Goal: Information Seeking & Learning: Learn about a topic

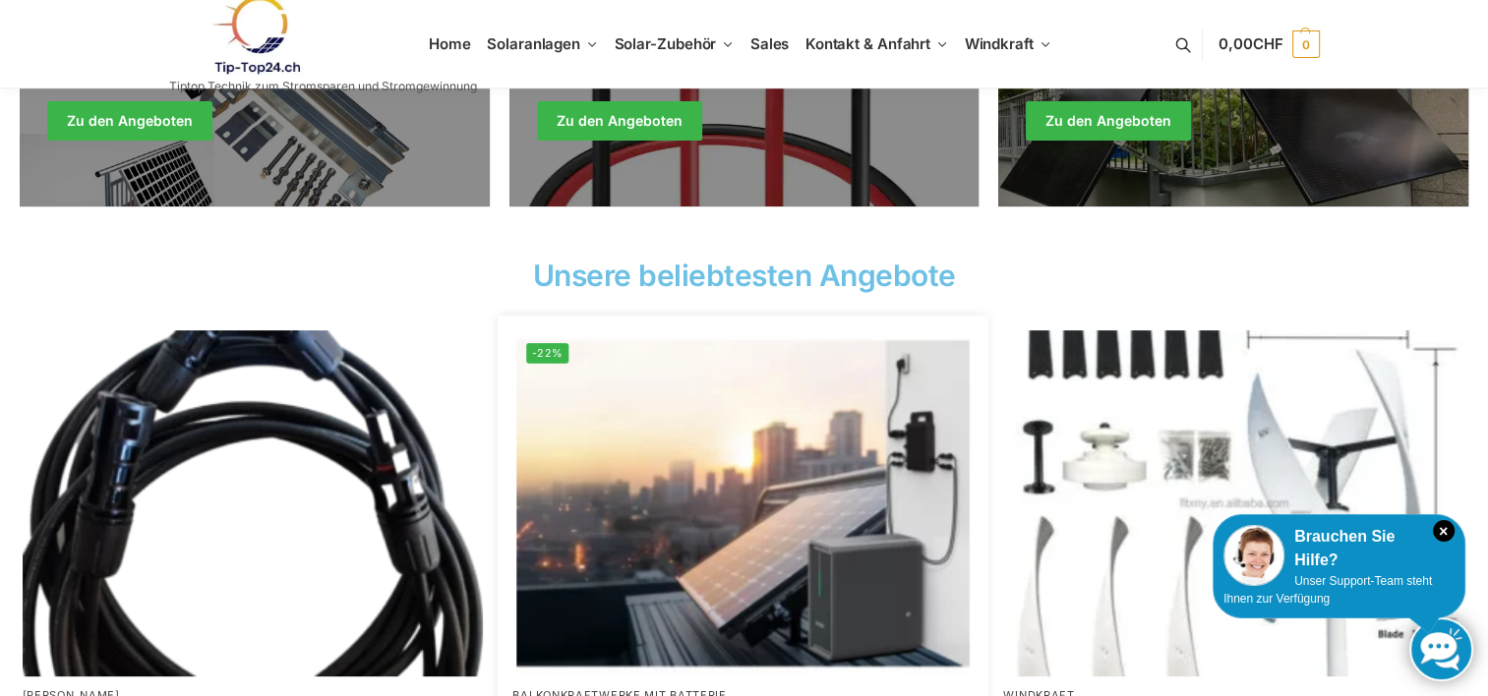
scroll to position [393, 0]
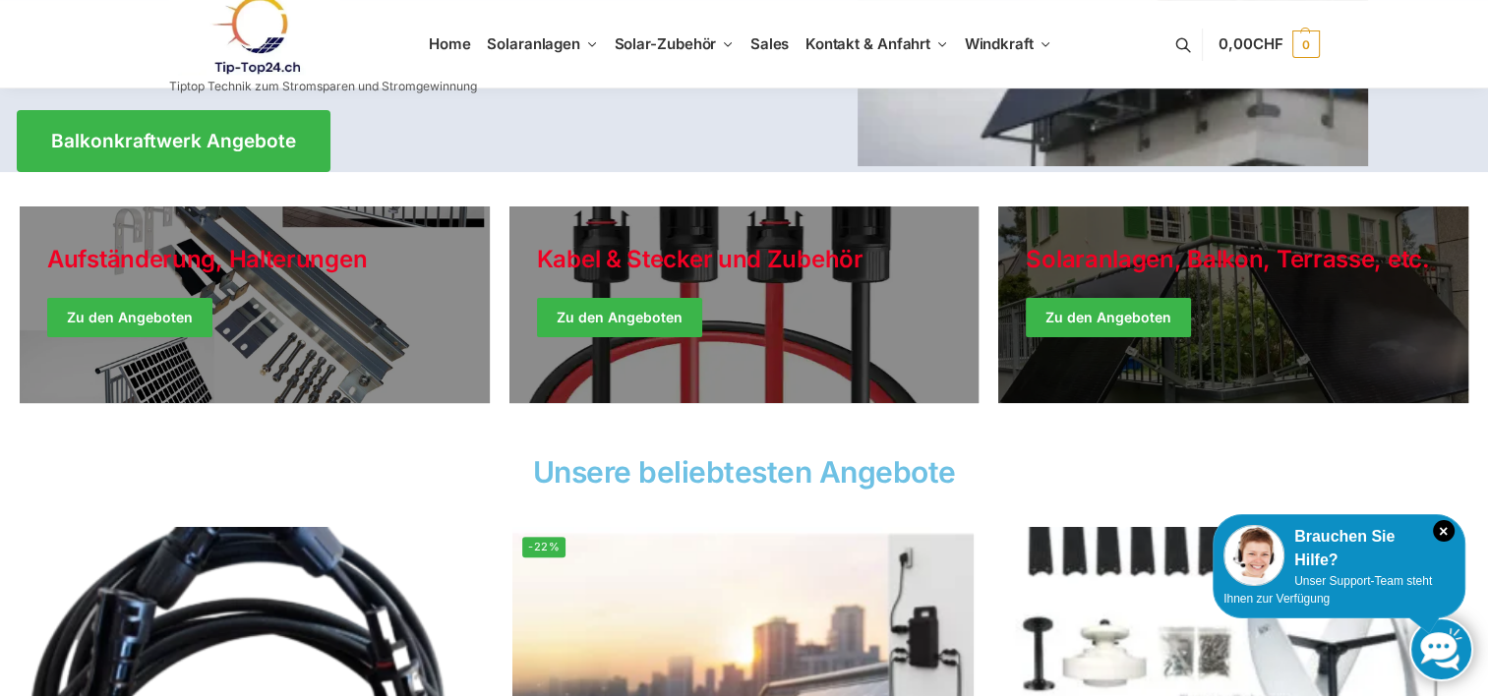
click at [1097, 327] on link "Winter Jackets" at bounding box center [1233, 305] width 470 height 197
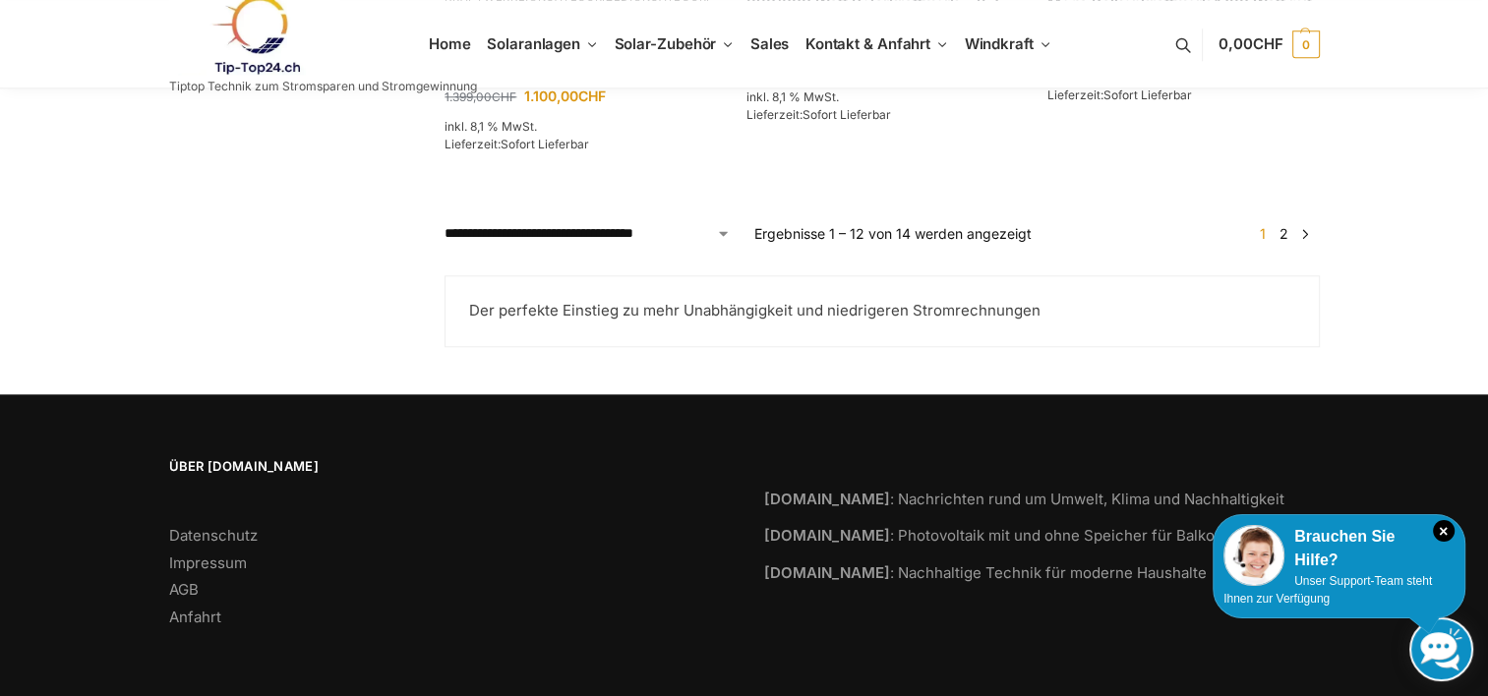
scroll to position [1735, 0]
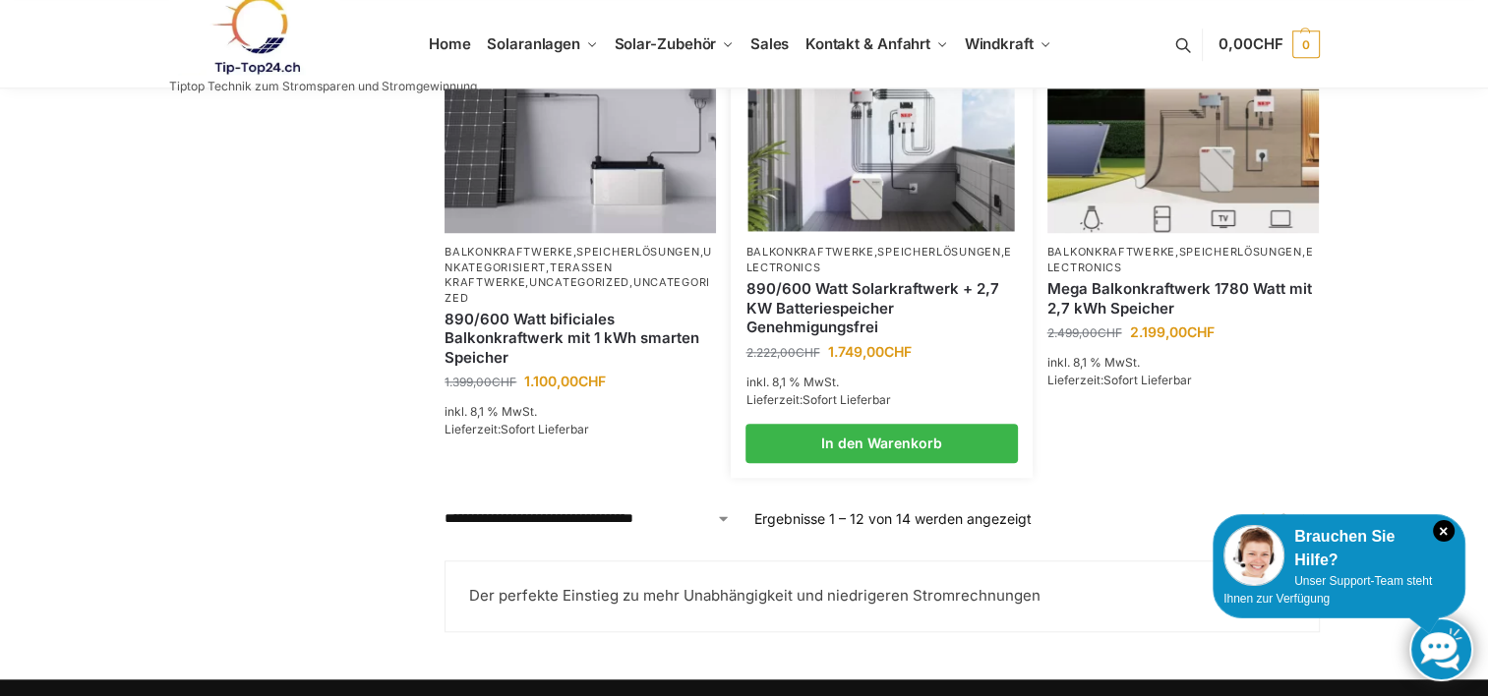
click at [796, 314] on link "890/600 Watt Solarkraftwerk + 2,7 KW Batteriespeicher Genehmigungsfrei" at bounding box center [882, 308] width 272 height 58
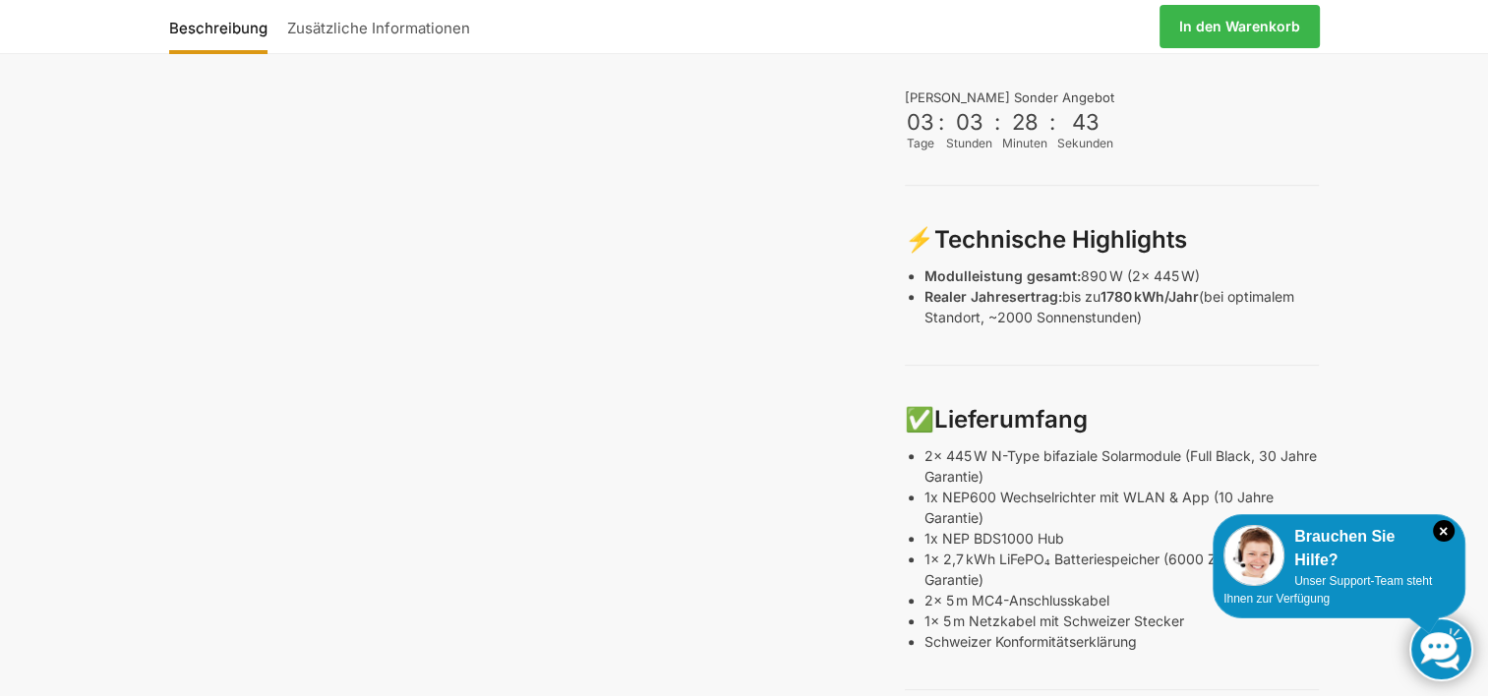
scroll to position [885, 0]
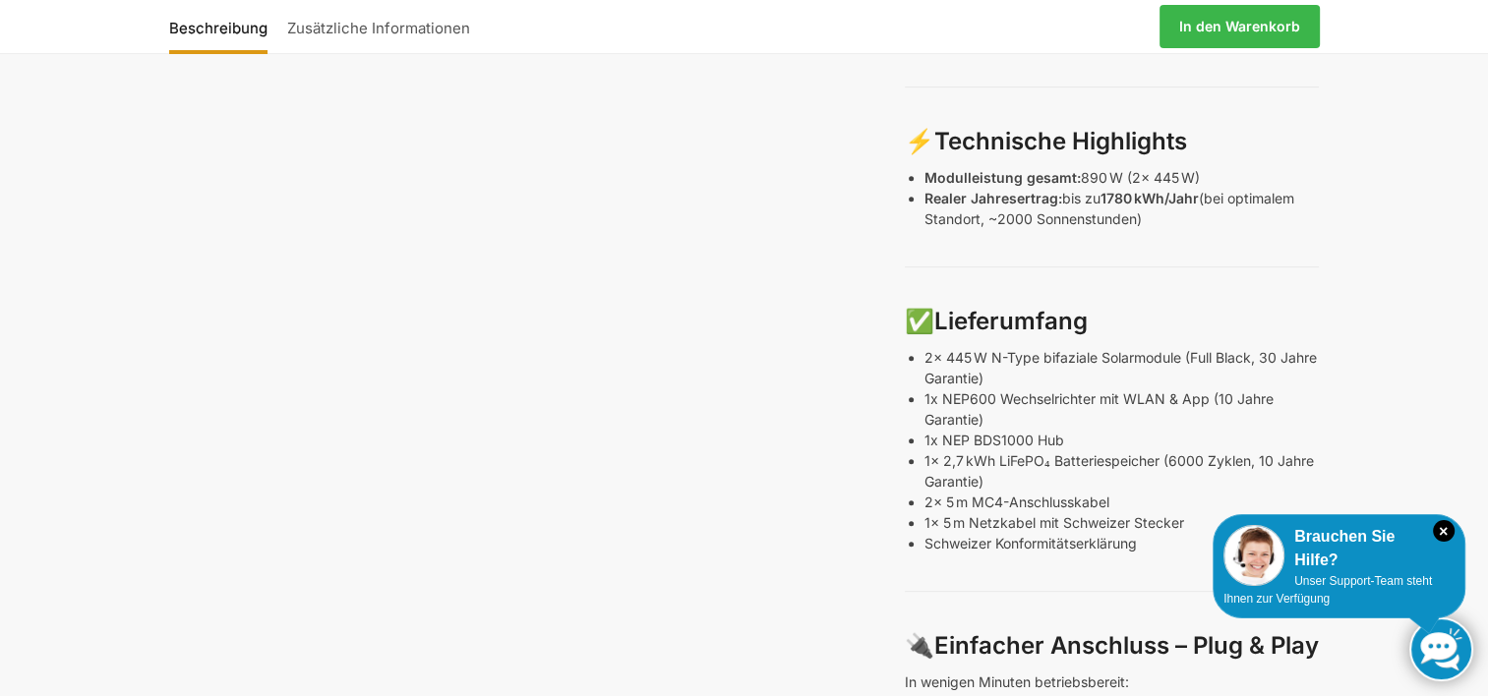
click at [1038, 533] on p "Schweizer Konformitätserklärung" at bounding box center [1122, 543] width 394 height 21
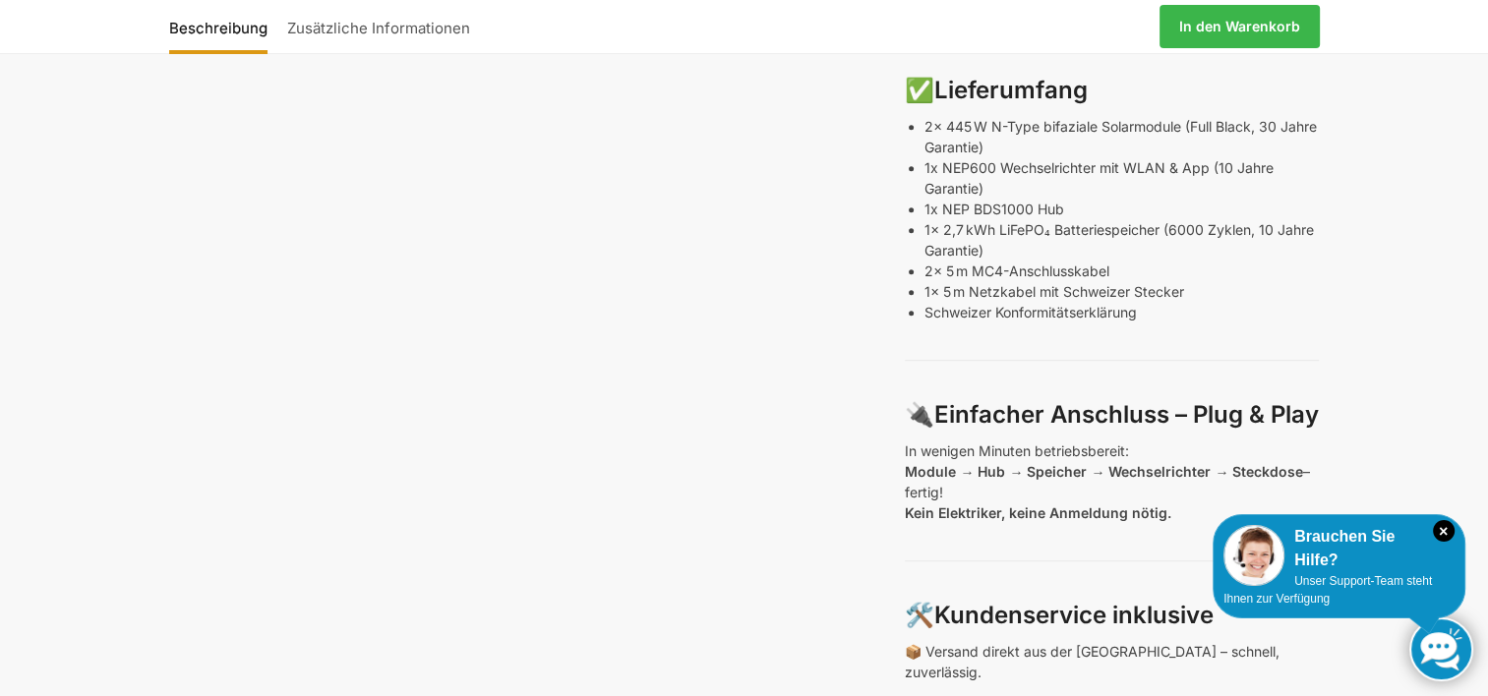
scroll to position [1180, 0]
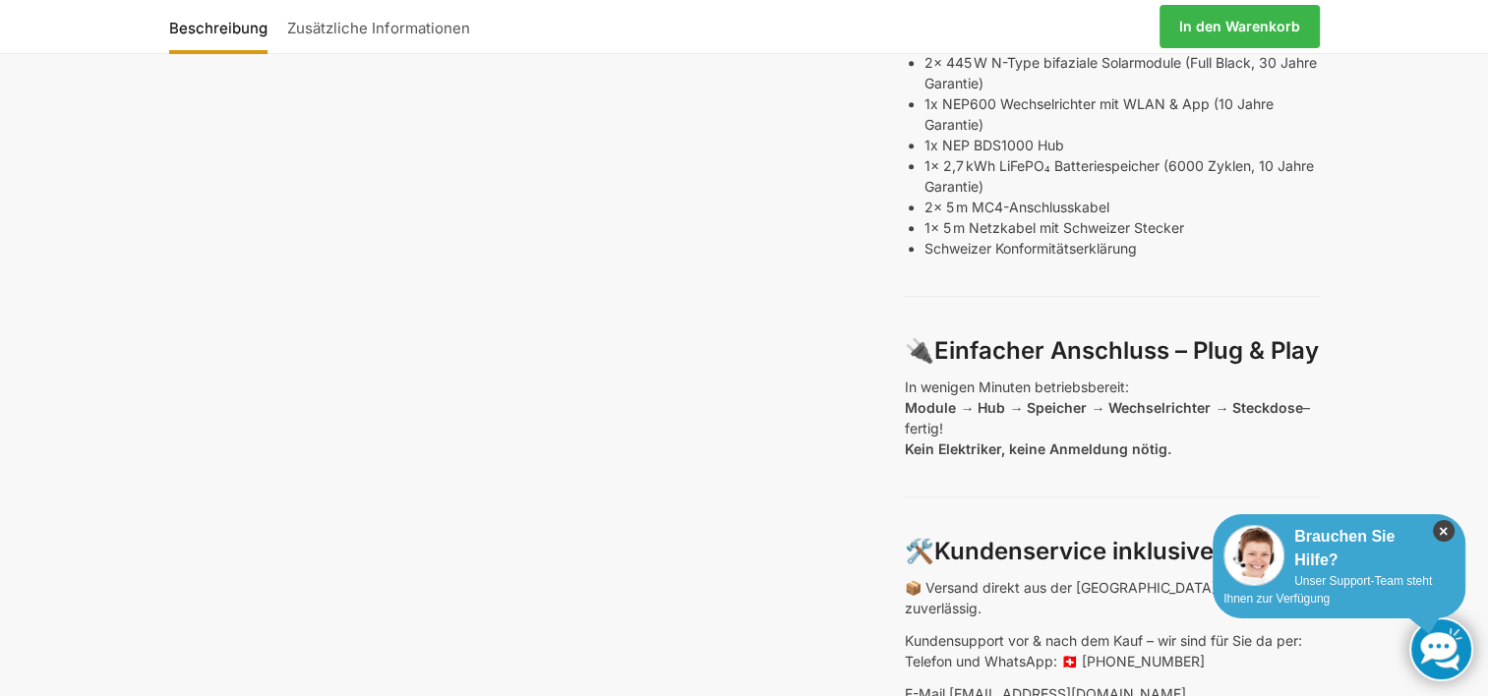
click at [1448, 531] on icon "×" at bounding box center [1444, 531] width 22 height 22
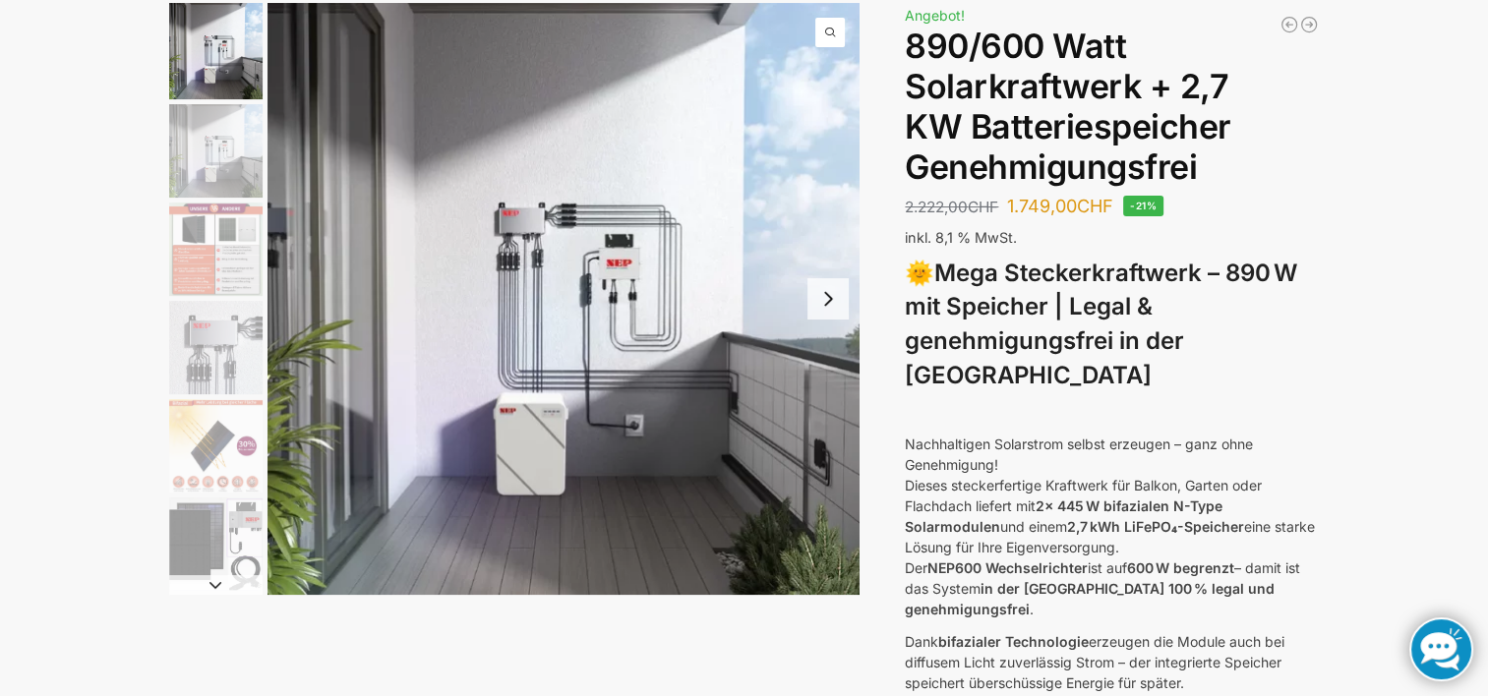
scroll to position [98, 0]
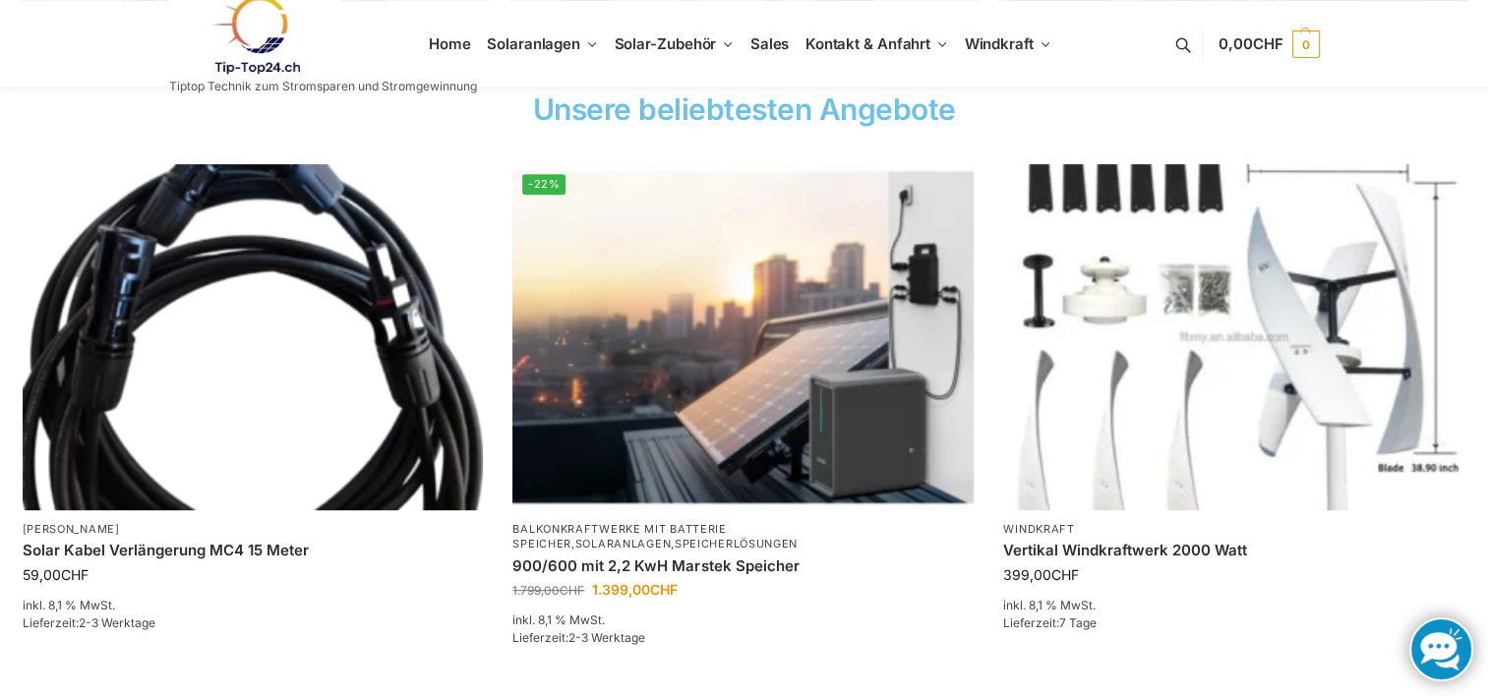
scroll to position [787, 0]
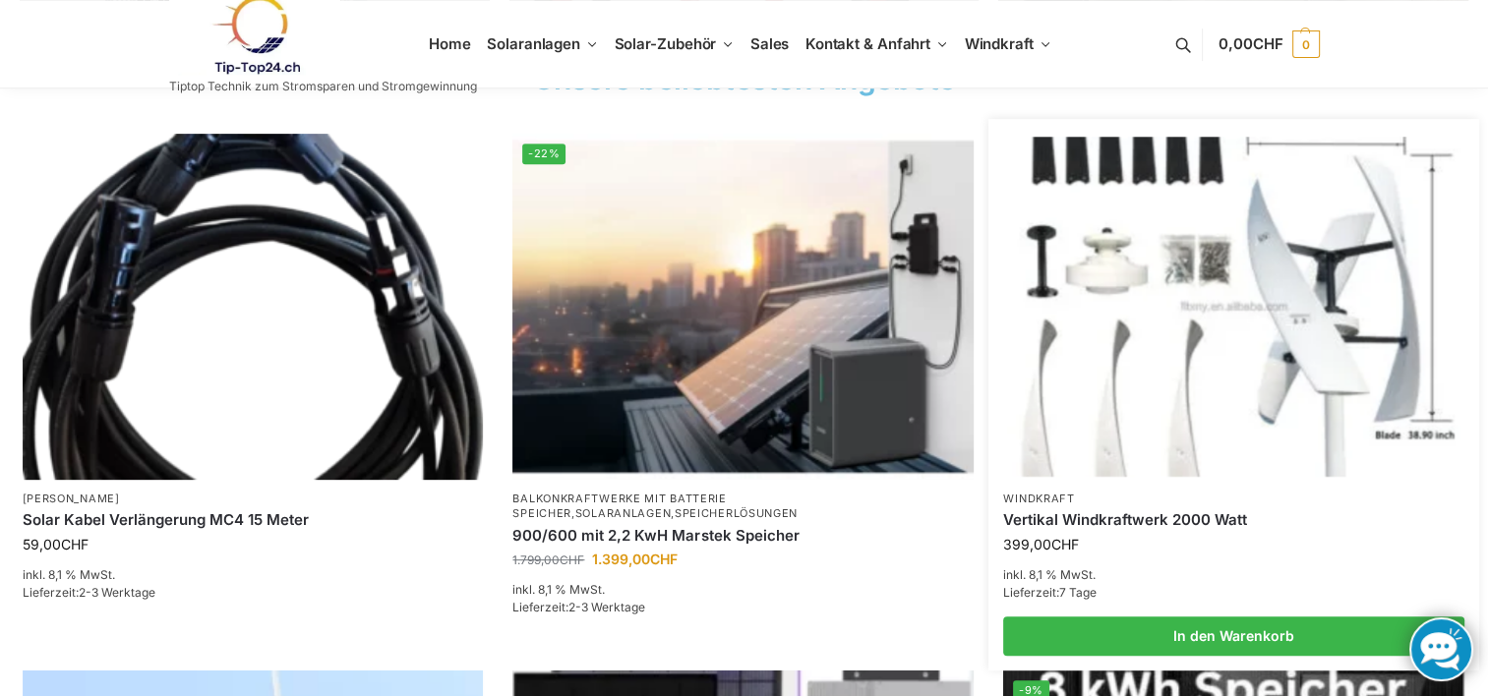
click at [1153, 520] on link "Vertikal Windkraftwerk 2000 Watt" at bounding box center [1233, 521] width 461 height 20
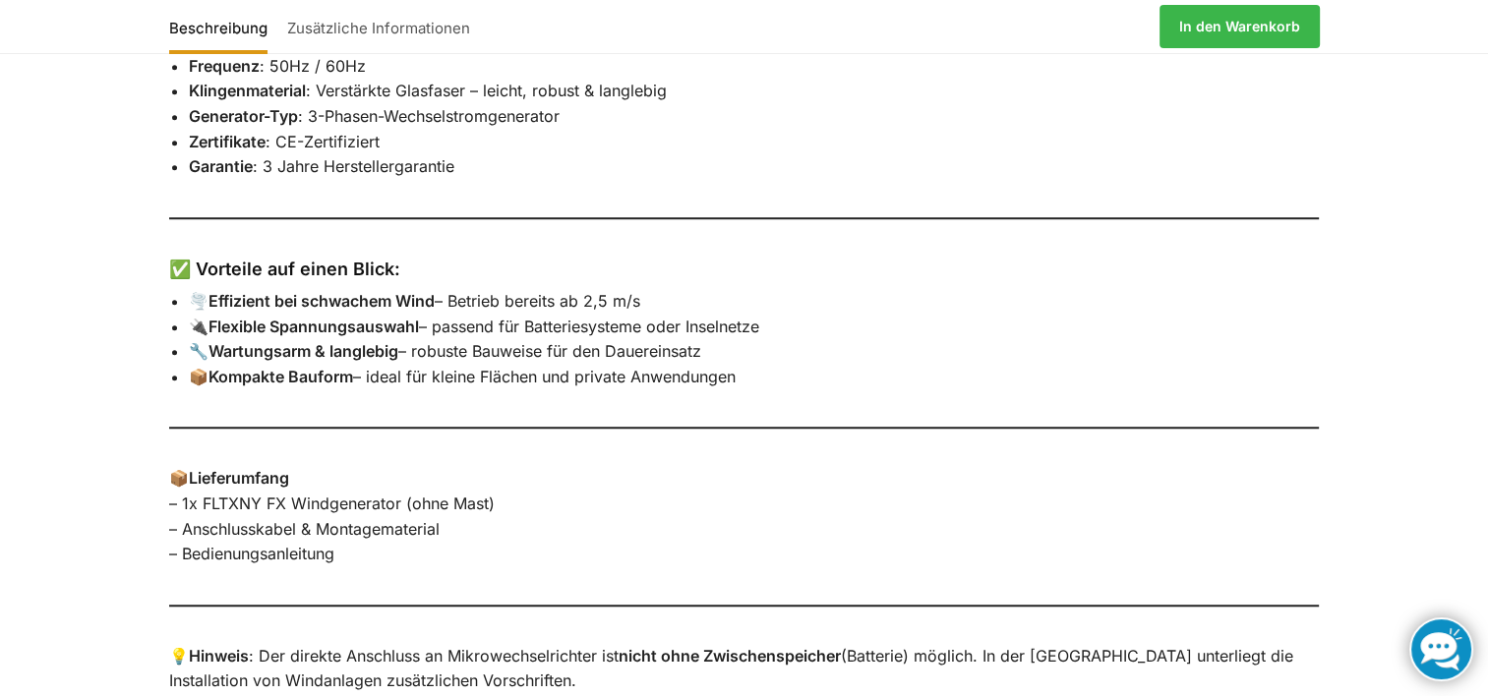
scroll to position [1574, 0]
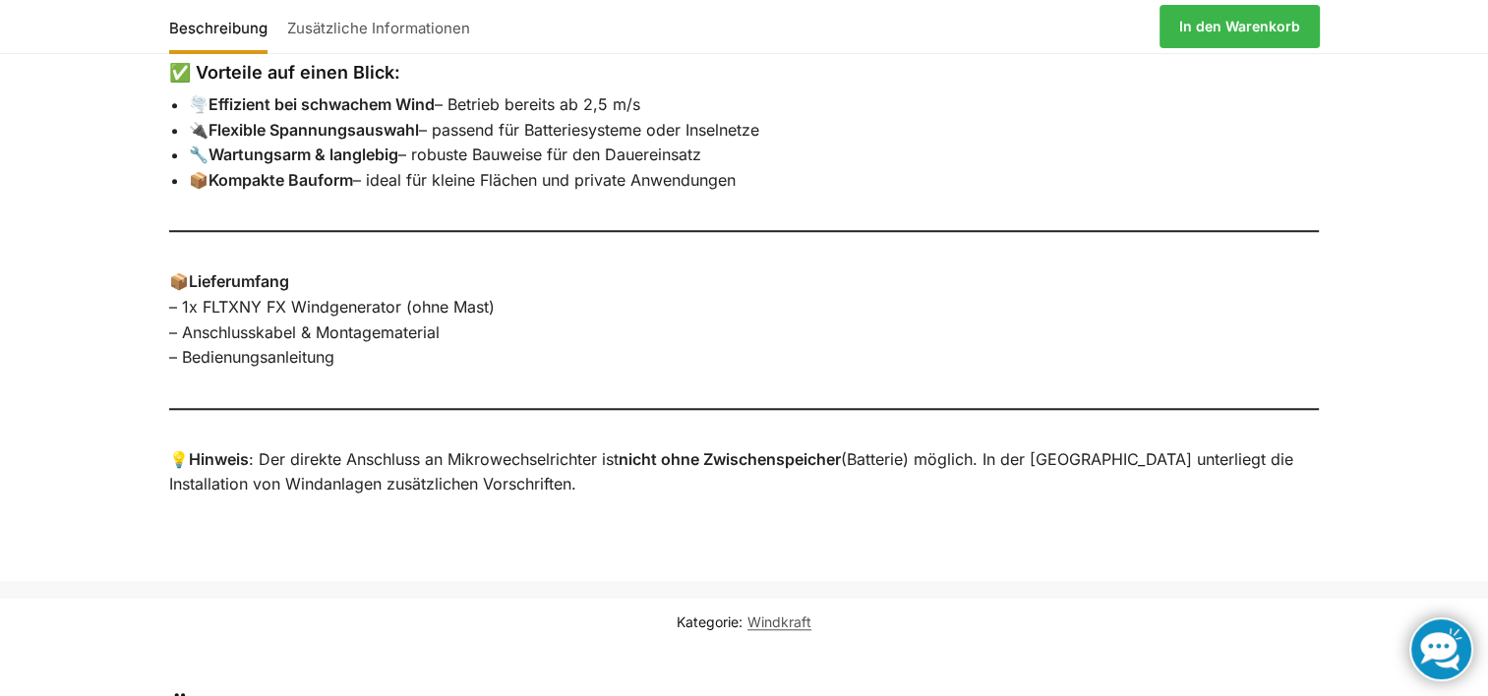
click at [178, 454] on p "💡 Hinweis : Der direkte Anschluss an Mikrowechselrichter ist nicht ohne Zwische…" at bounding box center [744, 473] width 1151 height 50
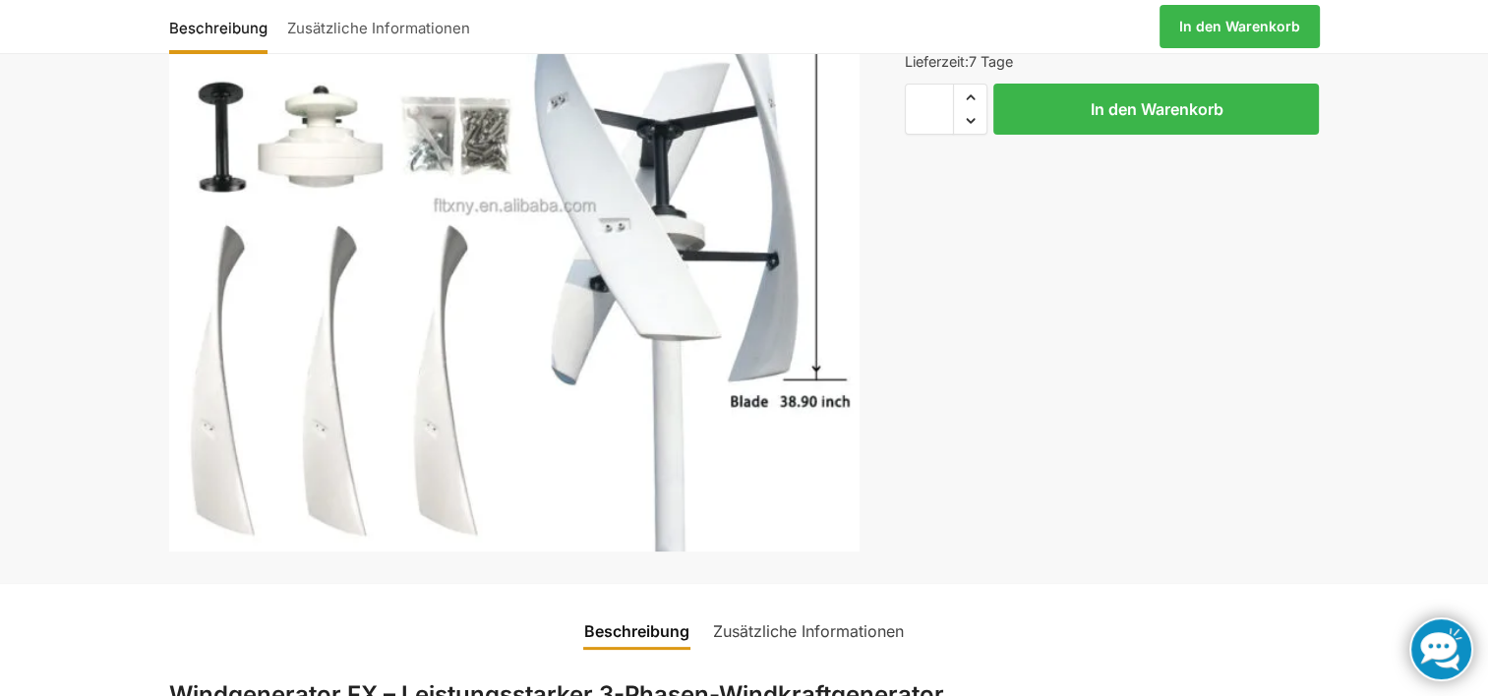
scroll to position [0, 0]
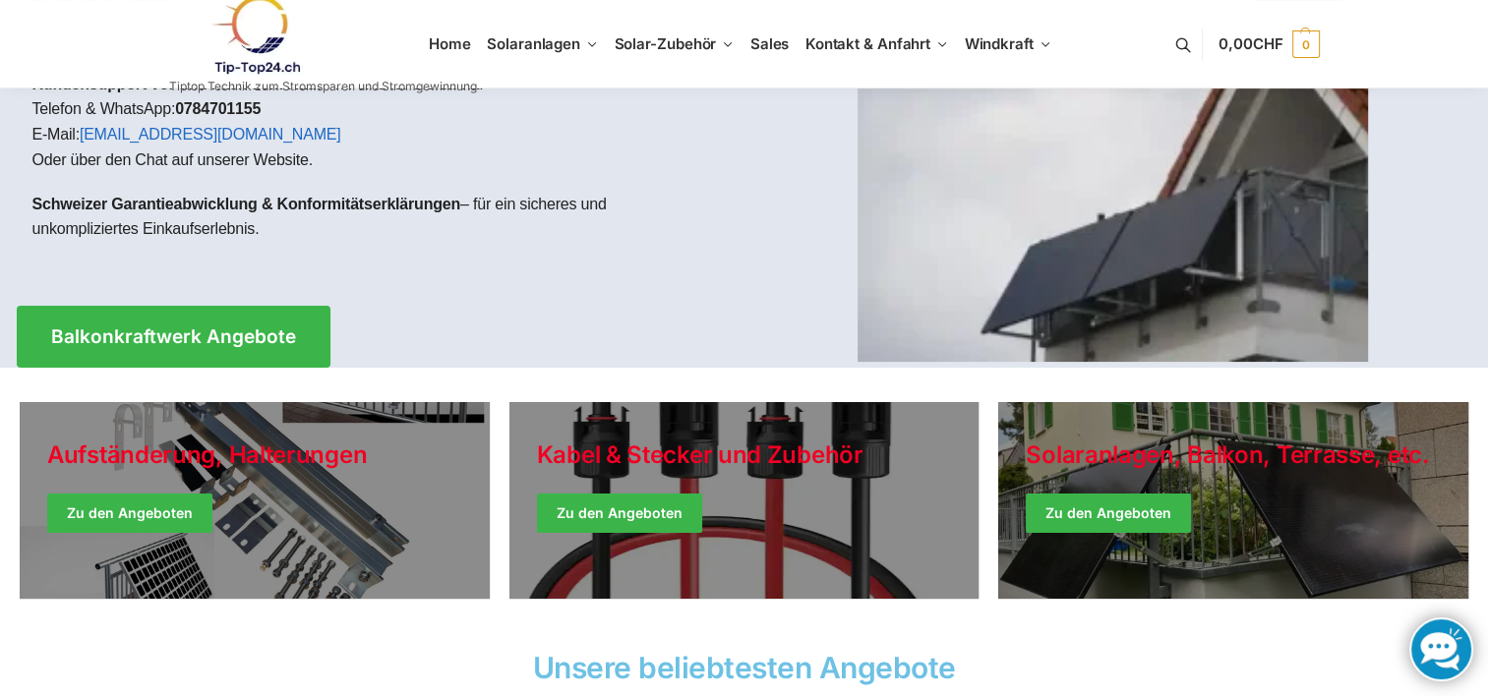
scroll to position [197, 0]
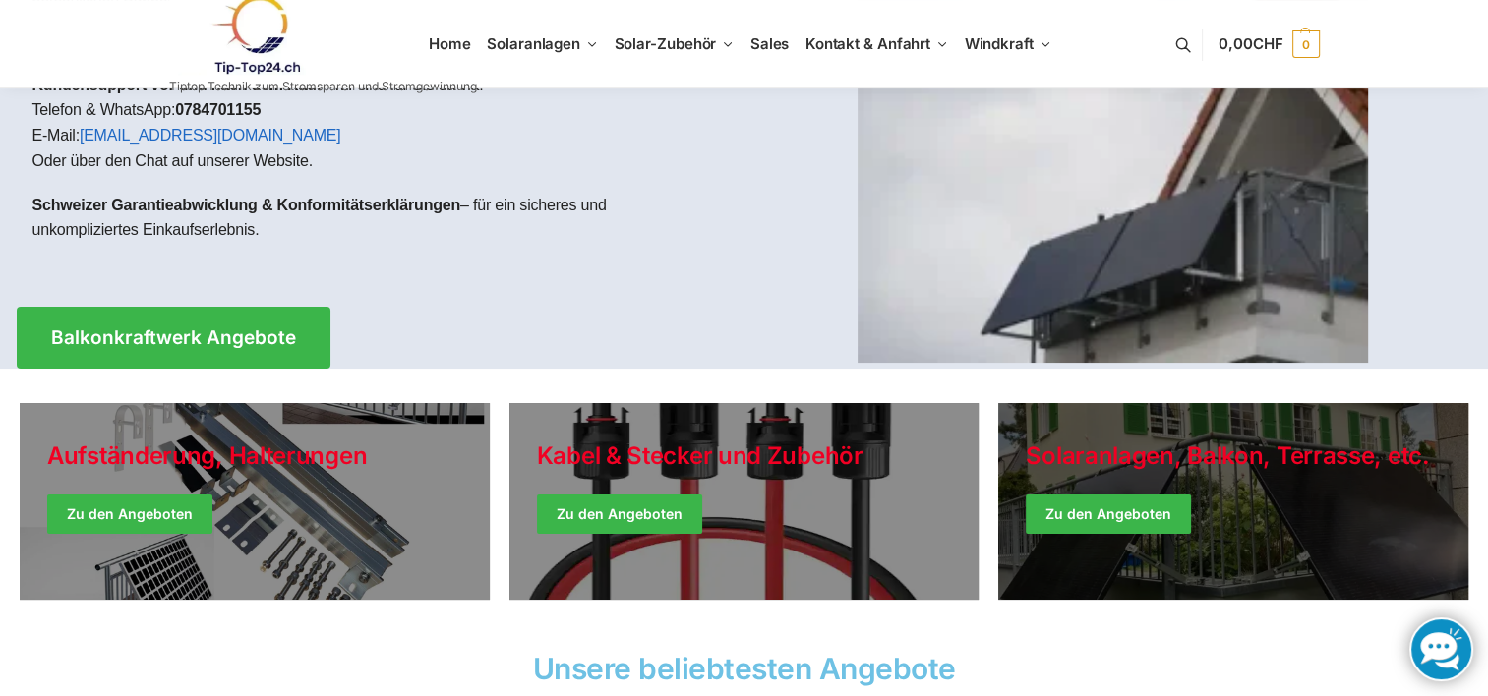
click at [1323, 488] on link "Winter Jackets" at bounding box center [1233, 501] width 470 height 197
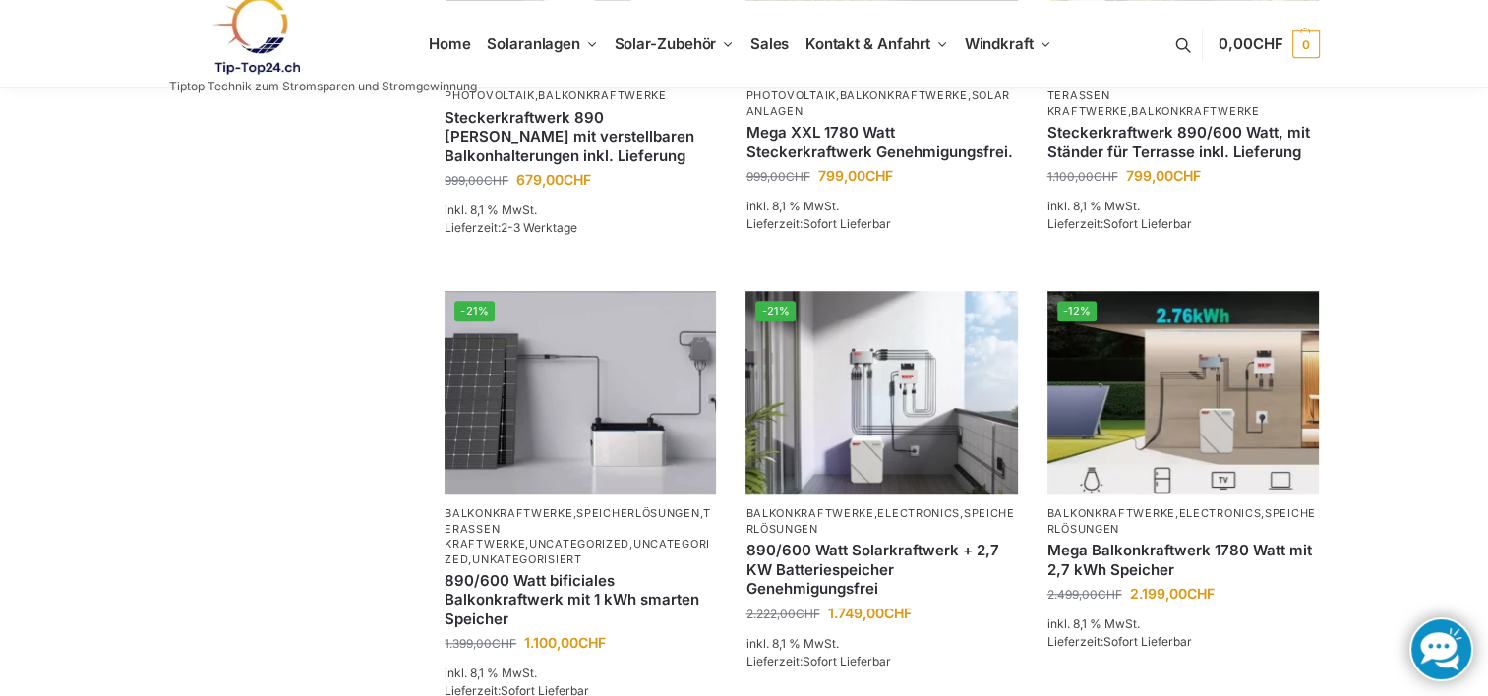
scroll to position [1869, 0]
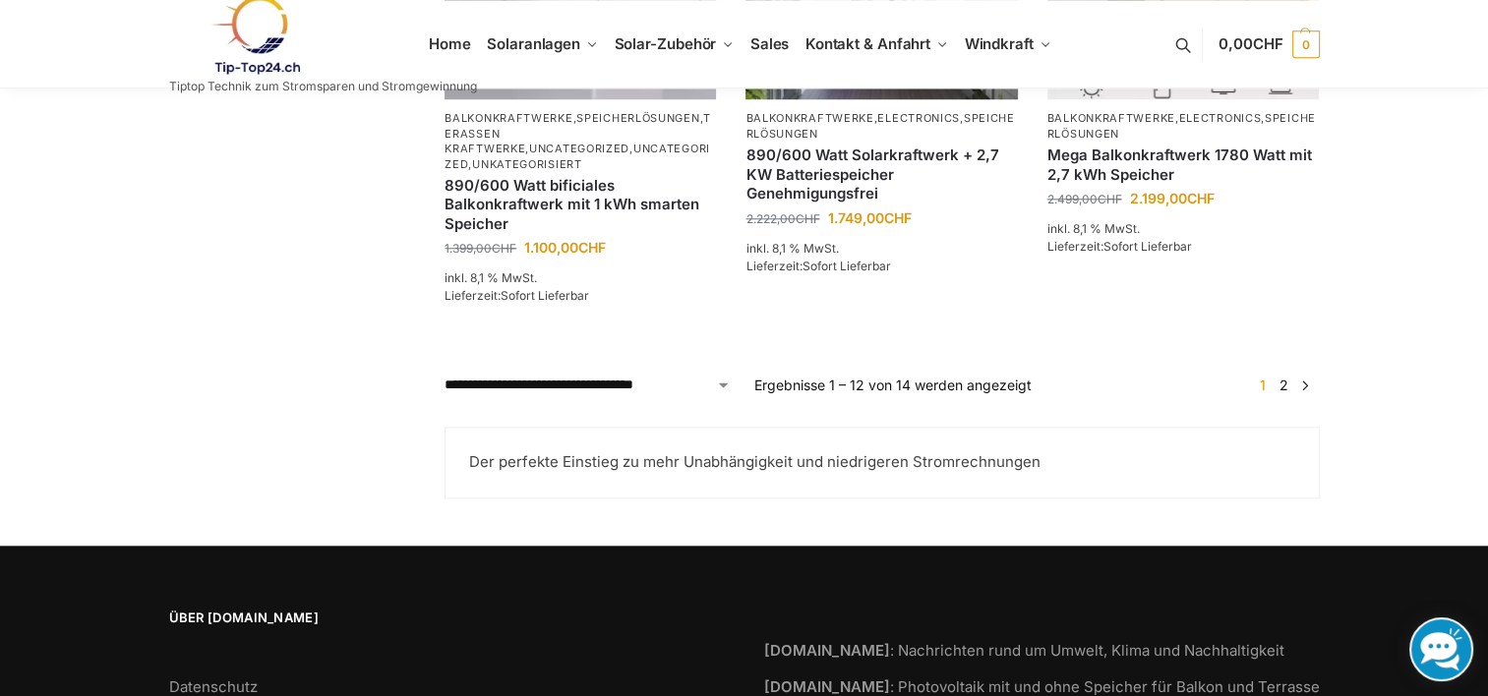
click at [1282, 393] on link "2" at bounding box center [1284, 385] width 19 height 17
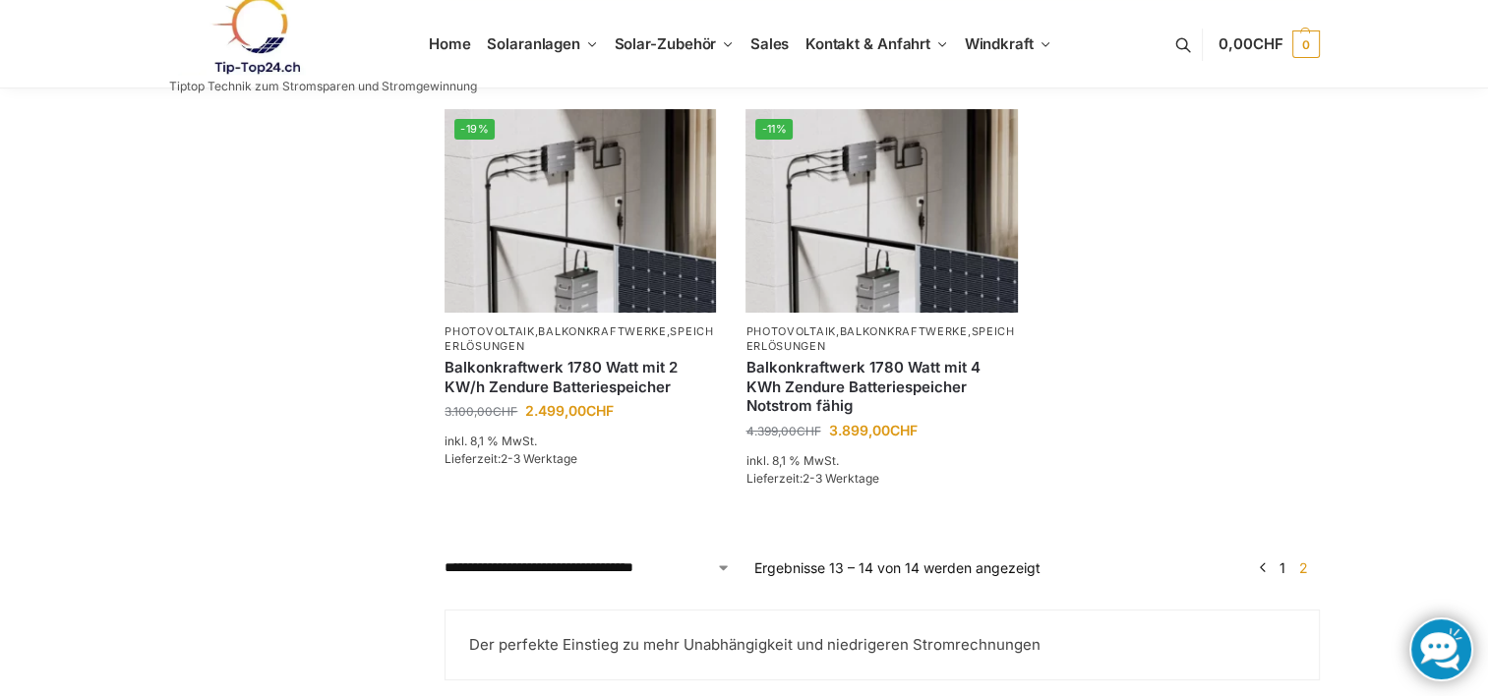
scroll to position [393, 0]
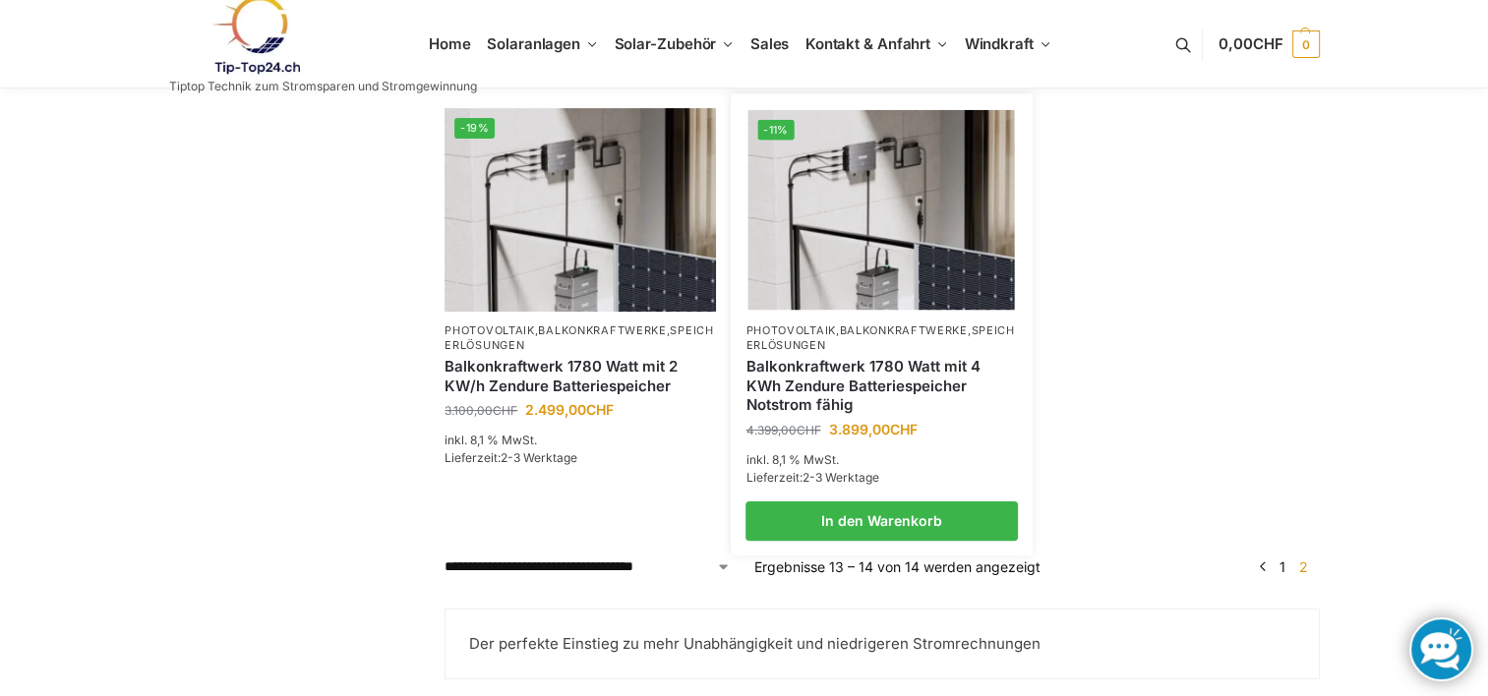
click at [850, 409] on link "Balkonkraftwerk 1780 Watt mit 4 KWh Zendure Batteriespeicher Notstrom fähig" at bounding box center [882, 386] width 272 height 58
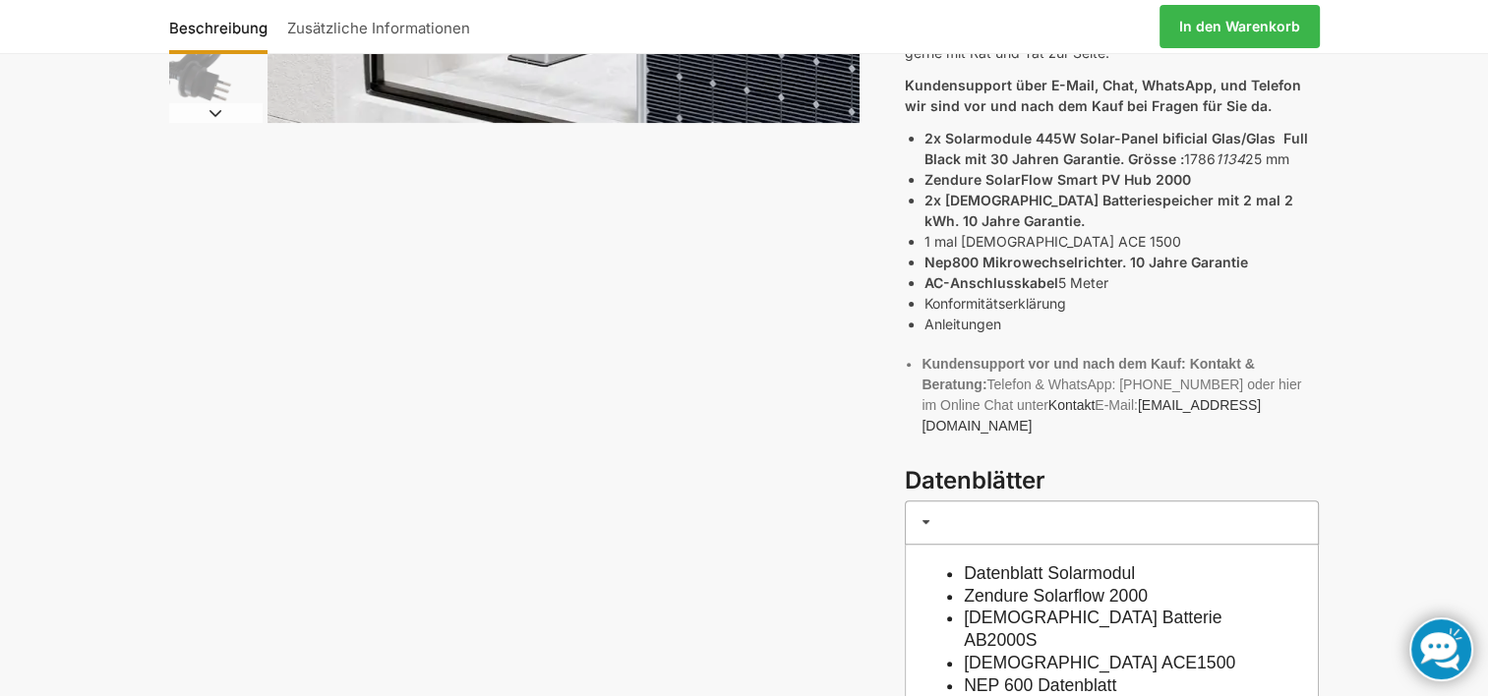
scroll to position [492, 0]
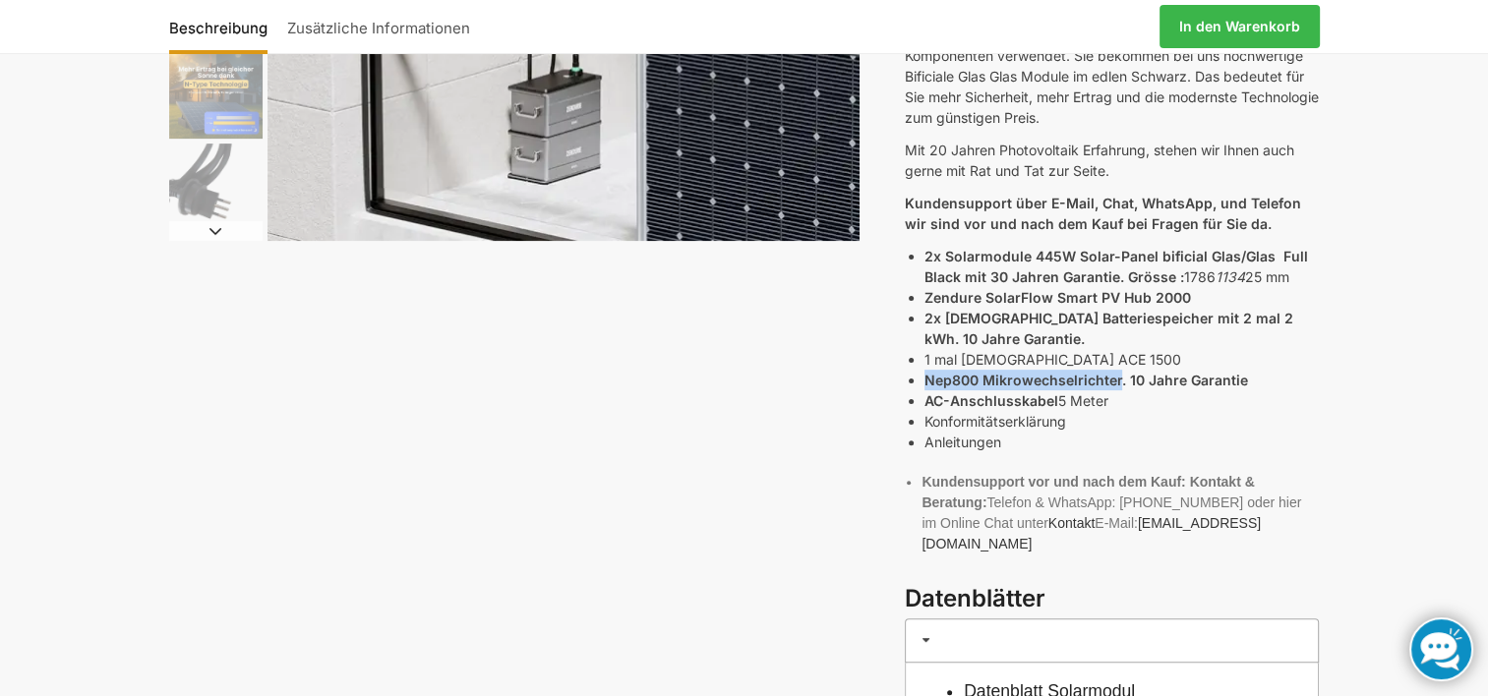
drag, startPoint x: 1118, startPoint y: 359, endPoint x: 919, endPoint y: 362, distance: 198.7
click at [919, 362] on div "Nutzen Sie den Strom, den Sie tagsüber produzieren, auch in der Nacht. Mit eine…" at bounding box center [1112, 262] width 414 height 640
drag, startPoint x: 919, startPoint y: 362, endPoint x: 1013, endPoint y: 355, distance: 94.7
copy strong "Nep800 Mikrowechselrichter"
